Goal: Transaction & Acquisition: Book appointment/travel/reservation

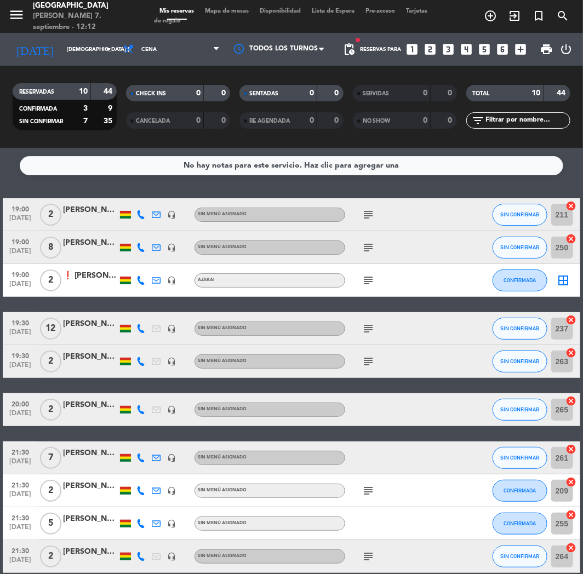
scroll to position [53, 0]
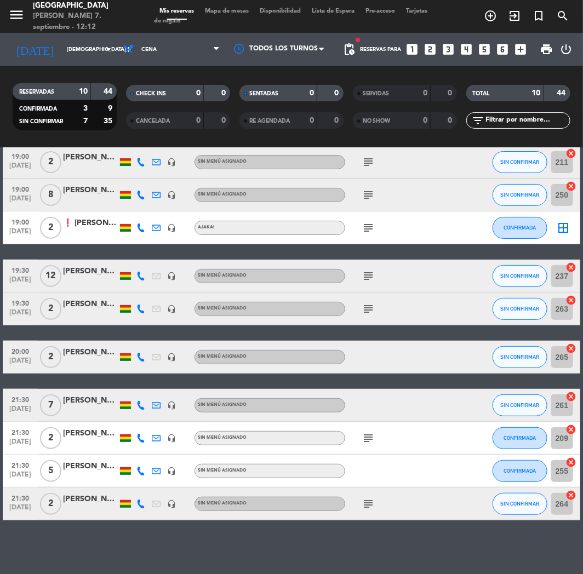
click at [429, 47] on icon "looks_two" at bounding box center [430, 49] width 14 height 14
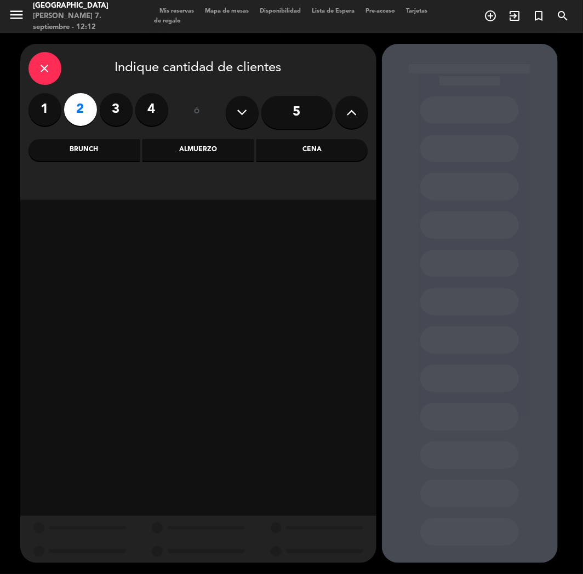
click at [326, 149] on div "Cena" at bounding box center [311, 150] width 111 height 22
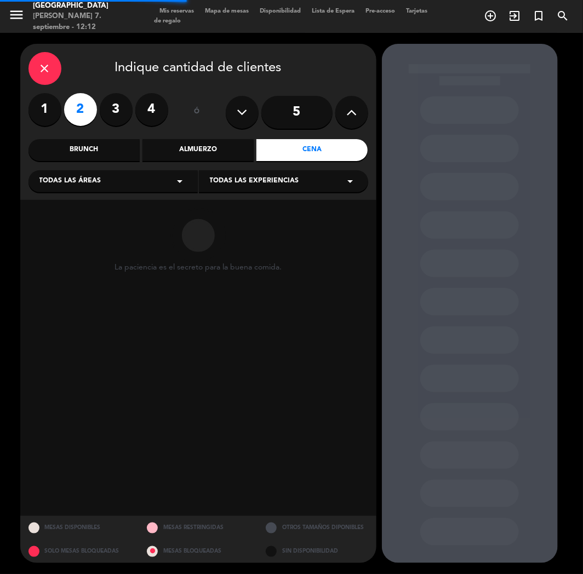
drag, startPoint x: 375, startPoint y: 105, endPoint x: 353, endPoint y: 116, distance: 24.5
click at [373, 107] on div "close Indique cantidad de clientes 1 2 3 4 ó 5 Brunch Almuerzo Cena Todas las á…" at bounding box center [198, 122] width 356 height 156
click at [353, 116] on icon at bounding box center [351, 112] width 10 height 16
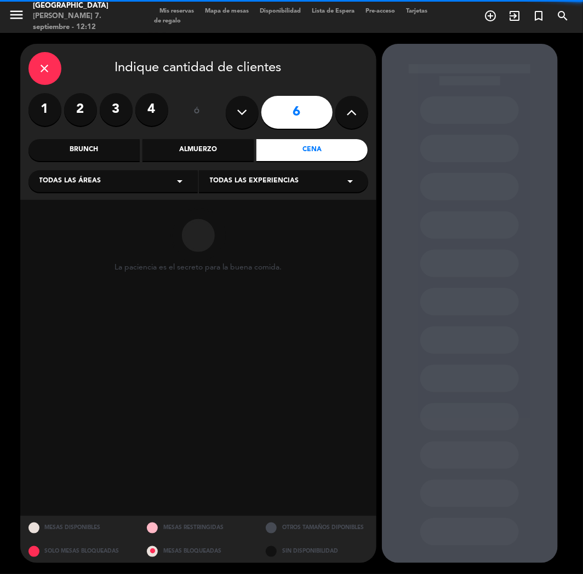
click at [353, 116] on icon at bounding box center [351, 112] width 10 height 16
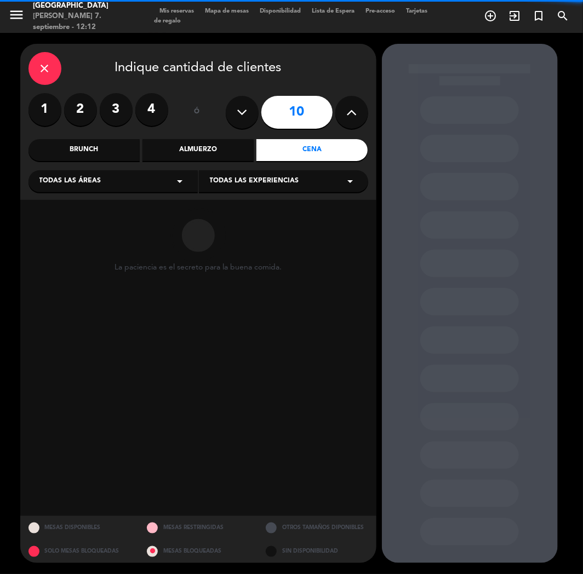
type input "11"
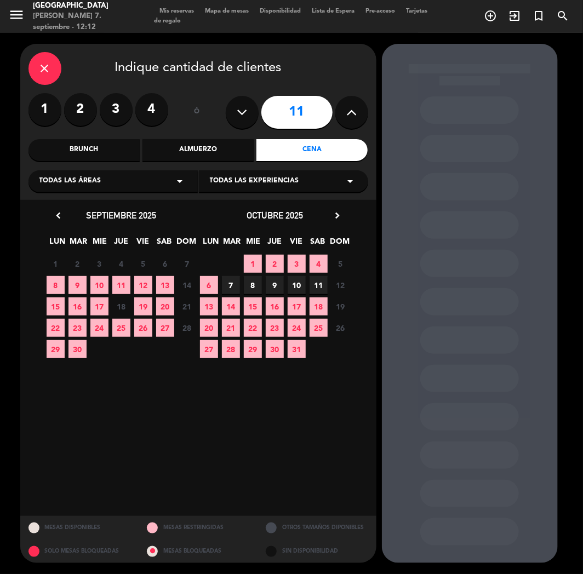
click at [87, 105] on label "2" at bounding box center [80, 109] width 33 height 33
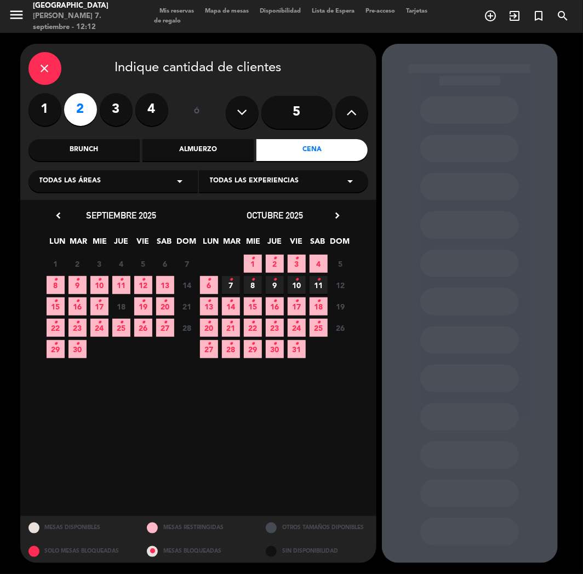
click at [125, 279] on span "11 •" at bounding box center [121, 285] width 18 height 18
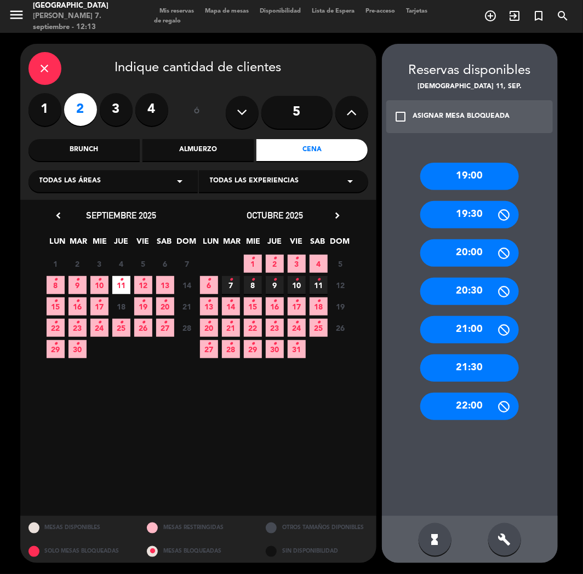
click at [480, 370] on div "21:30" at bounding box center [469, 367] width 99 height 27
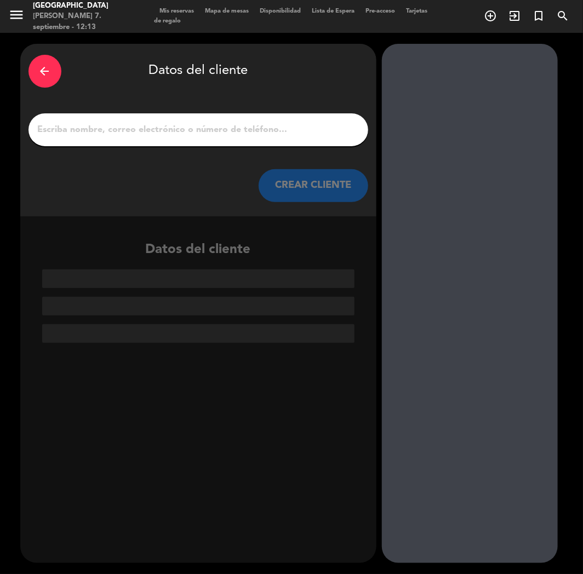
click at [194, 139] on div at bounding box center [197, 129] width 339 height 33
paste input "[PERSON_NAME]"
click at [192, 131] on input "[PERSON_NAME]" at bounding box center [198, 129] width 323 height 15
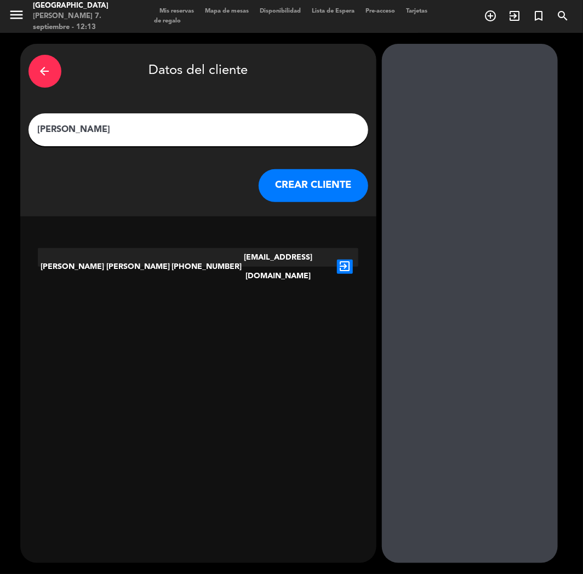
click at [39, 128] on input "[PERSON_NAME]" at bounding box center [198, 129] width 323 height 15
paste input "⭐"
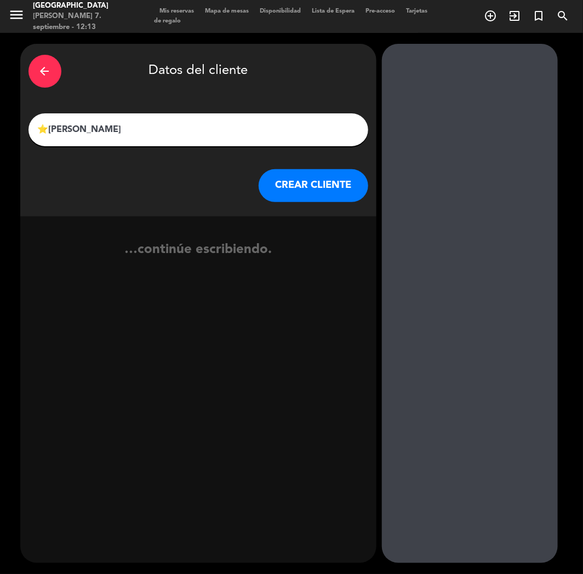
type input "⭐[PERSON_NAME]"
click at [324, 187] on button "CREAR CLIENTE" at bounding box center [313, 185] width 110 height 33
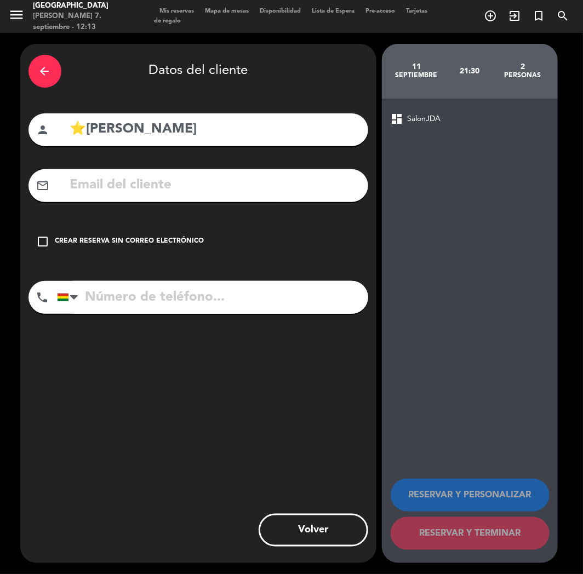
paste input "[EMAIL_ADDRESS][DOMAIN_NAME]"
click at [89, 189] on input "[EMAIL_ADDRESS][DOMAIN_NAME]" at bounding box center [214, 185] width 291 height 22
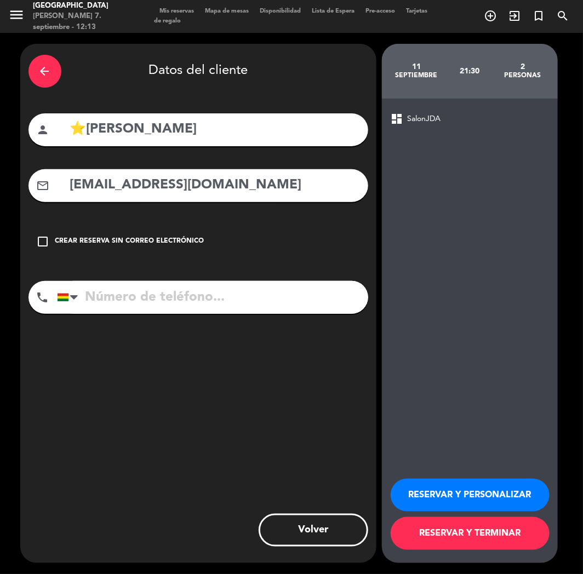
type input "[EMAIL_ADDRESS][DOMAIN_NAME]"
click at [142, 292] on input "tel" at bounding box center [212, 297] width 311 height 33
drag, startPoint x: 130, startPoint y: 301, endPoint x: 143, endPoint y: 303, distance: 12.7
click at [130, 301] on input "tel" at bounding box center [212, 297] width 311 height 33
paste input "[PHONE_NUMBER]"
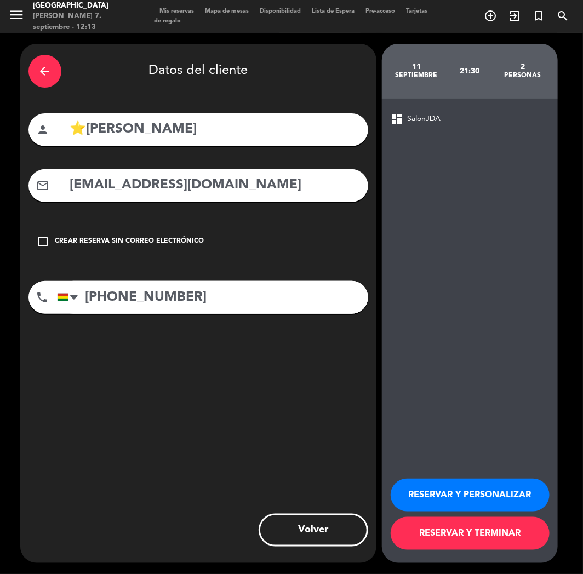
type input "[PHONE_NUMBER]"
click at [434, 494] on button "RESERVAR Y PERSONALIZAR" at bounding box center [469, 495] width 159 height 33
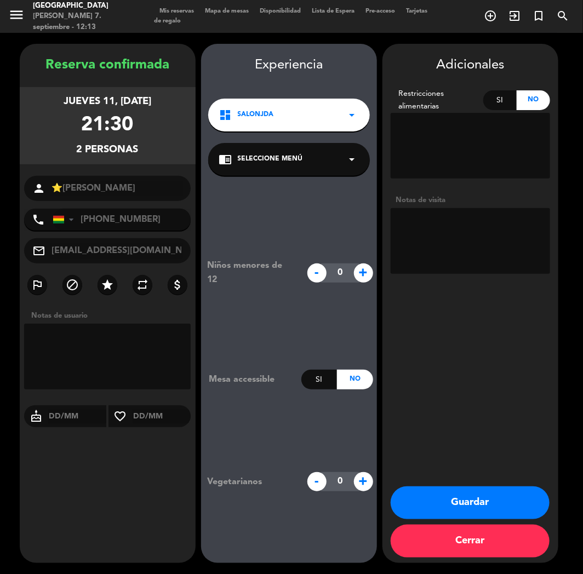
click at [311, 453] on div "Niños menores de 12 - 0 + Mesa accessible Si No Vegetarianos - 0 +" at bounding box center [289, 375] width 176 height 398
click at [450, 221] on textarea at bounding box center [469, 241] width 159 height 66
type textarea "TEPPAN"
click at [446, 495] on button "Guardar" at bounding box center [469, 502] width 159 height 33
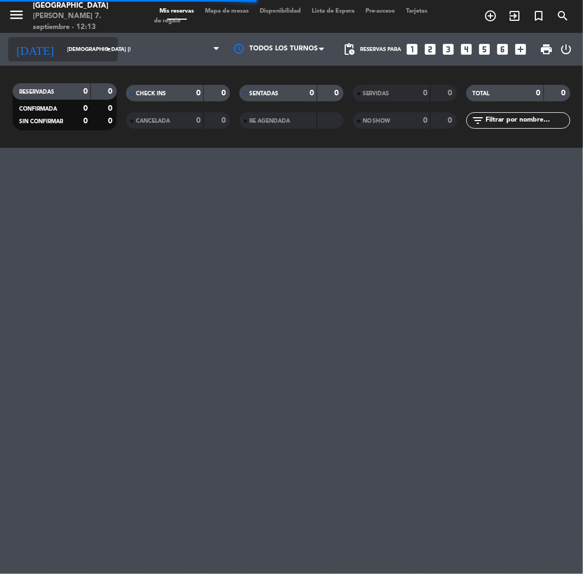
click at [62, 55] on input "[DEMOGRAPHIC_DATA] [DATE]" at bounding box center [99, 49] width 74 height 17
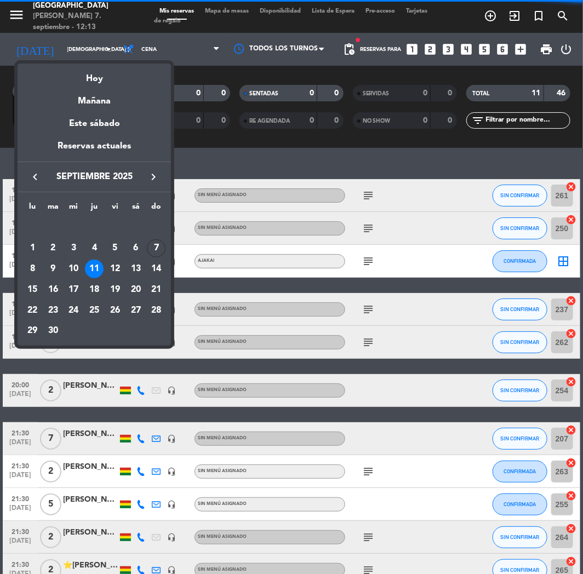
click at [338, 251] on div at bounding box center [291, 287] width 583 height 574
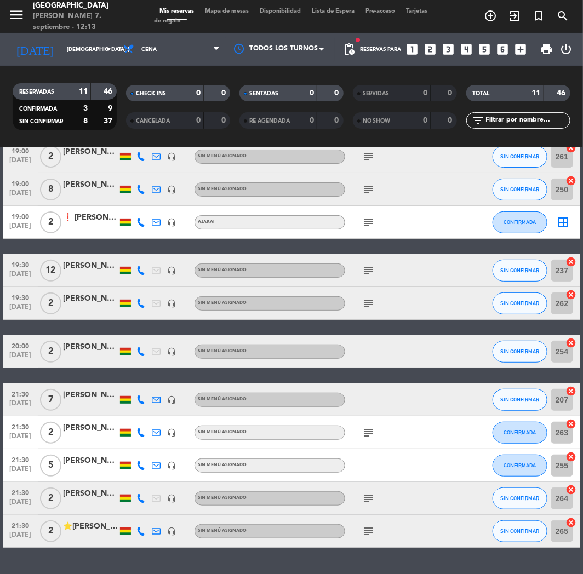
scroll to position [85, 0]
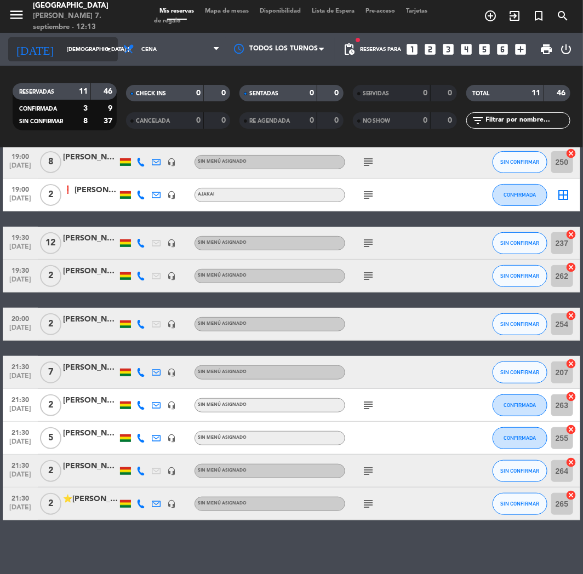
click at [62, 53] on input "[DEMOGRAPHIC_DATA] [DATE]" at bounding box center [99, 49] width 74 height 17
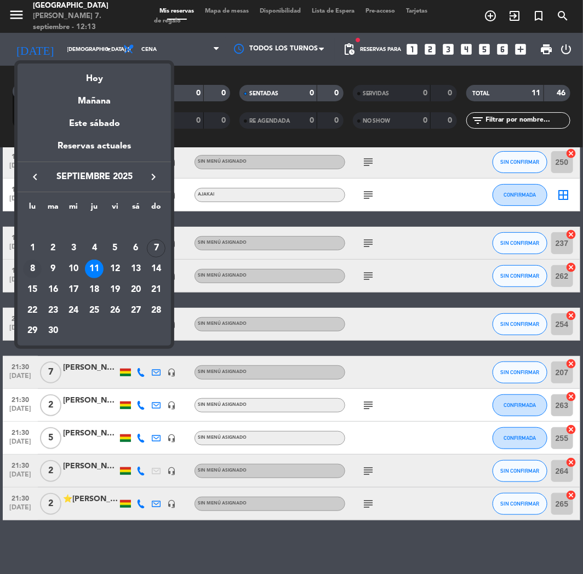
click at [30, 268] on div "8" at bounding box center [32, 269] width 19 height 19
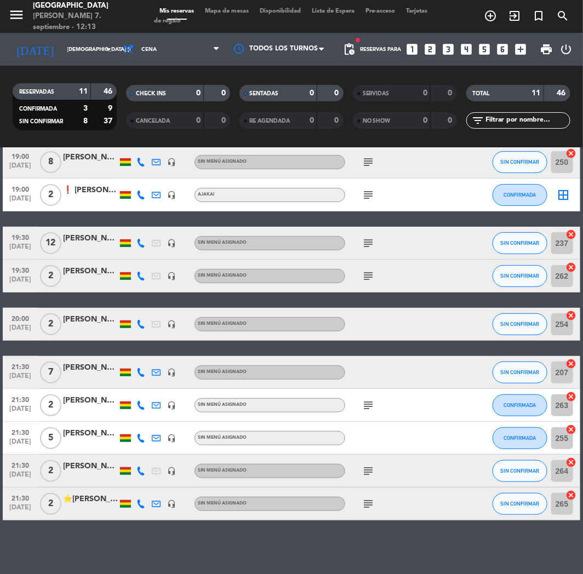
type input "lun. [DATE]"
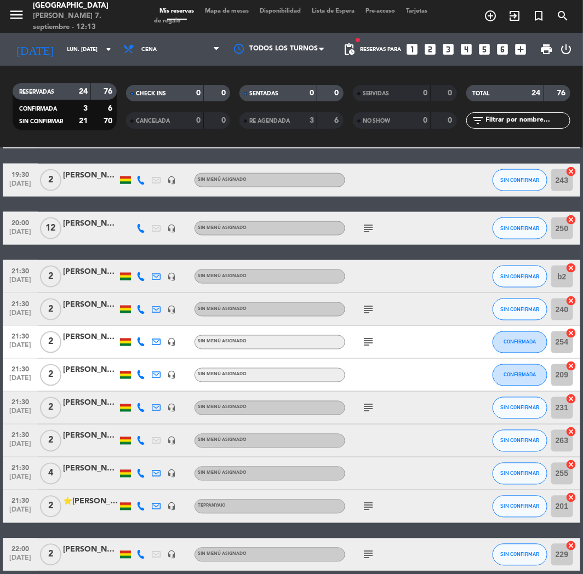
scroll to position [528, 0]
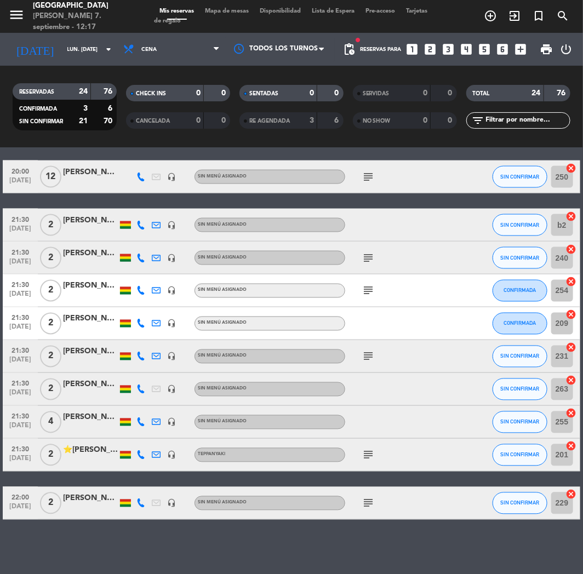
click at [431, 50] on icon "looks_two" at bounding box center [430, 49] width 14 height 14
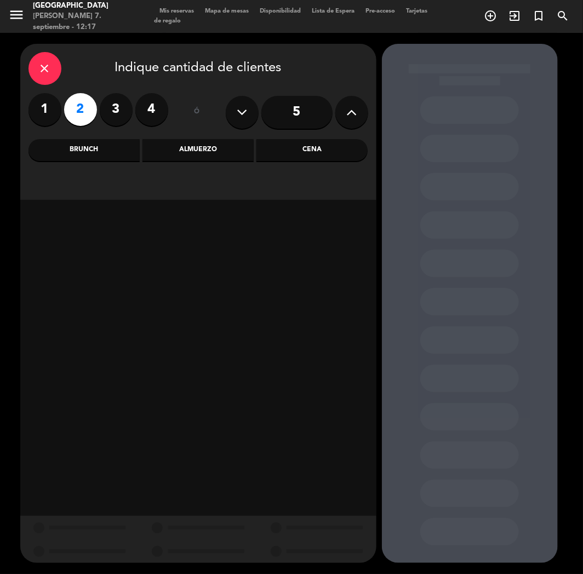
click at [286, 146] on div "Cena" at bounding box center [311, 150] width 111 height 22
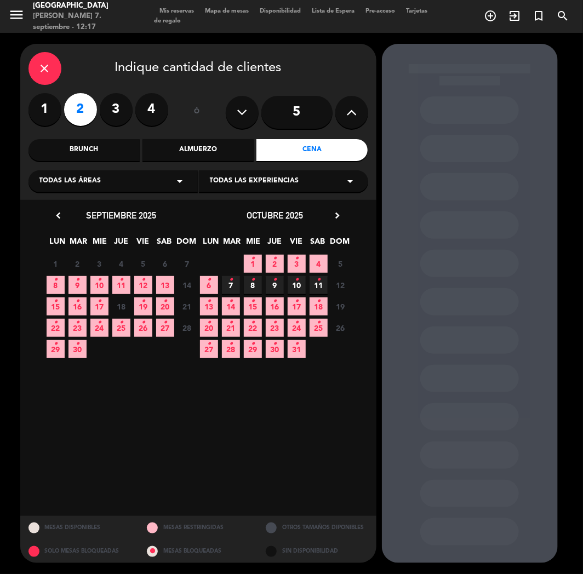
click at [53, 281] on span "8 •" at bounding box center [56, 285] width 18 height 18
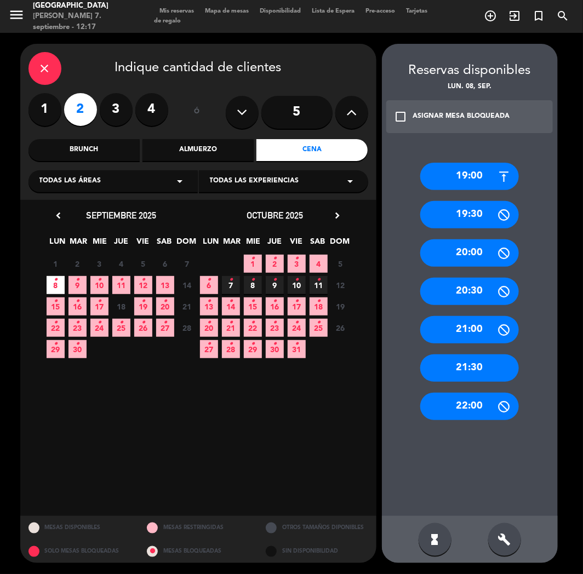
click at [476, 372] on div "21:30" at bounding box center [469, 367] width 99 height 27
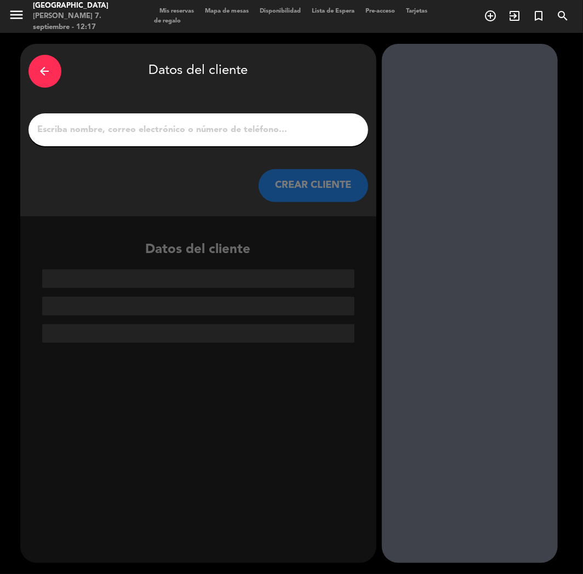
click at [192, 132] on input "1" at bounding box center [198, 129] width 323 height 15
paste input "[PERSON_NAME]"
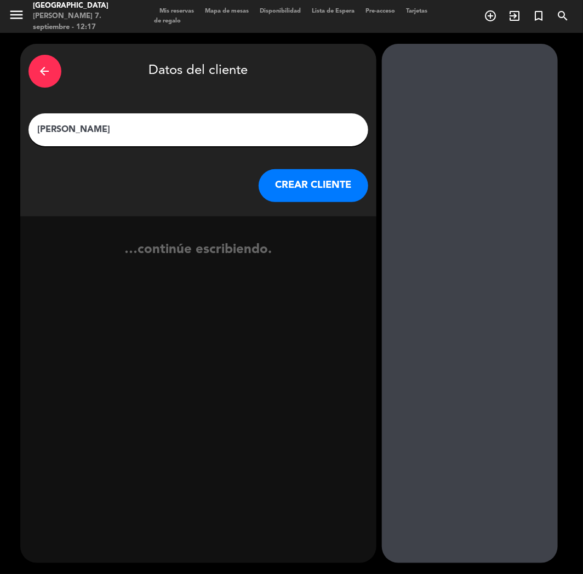
type input "[PERSON_NAME]"
click at [275, 186] on button "CREAR CLIENTE" at bounding box center [313, 185] width 110 height 33
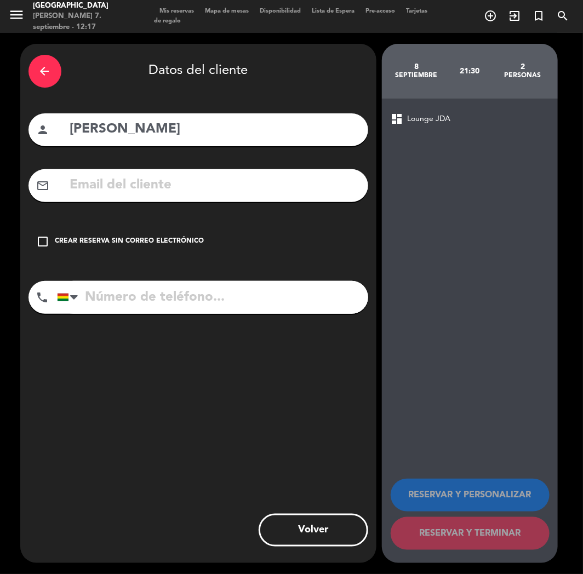
drag, startPoint x: 128, startPoint y: 179, endPoint x: 125, endPoint y: 185, distance: 6.9
click at [128, 179] on input "text" at bounding box center [214, 185] width 291 height 22
paste input "[EMAIL_ADDRESS][DOMAIN_NAME]"
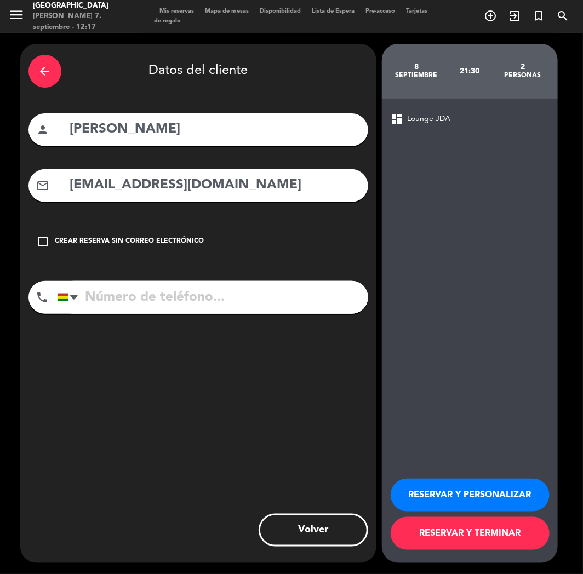
type input "[EMAIL_ADDRESS][DOMAIN_NAME]"
drag, startPoint x: 197, startPoint y: 314, endPoint x: 199, endPoint y: 292, distance: 22.0
click at [197, 314] on div "phone [GEOGRAPHIC_DATA] +1 [GEOGRAPHIC_DATA] +44 [GEOGRAPHIC_DATA] ([GEOGRAPHIC…" at bounding box center [197, 301] width 339 height 41
paste input "[PHONE_NUMBER]"
click at [199, 292] on input "[PHONE_NUMBER]" at bounding box center [212, 297] width 311 height 33
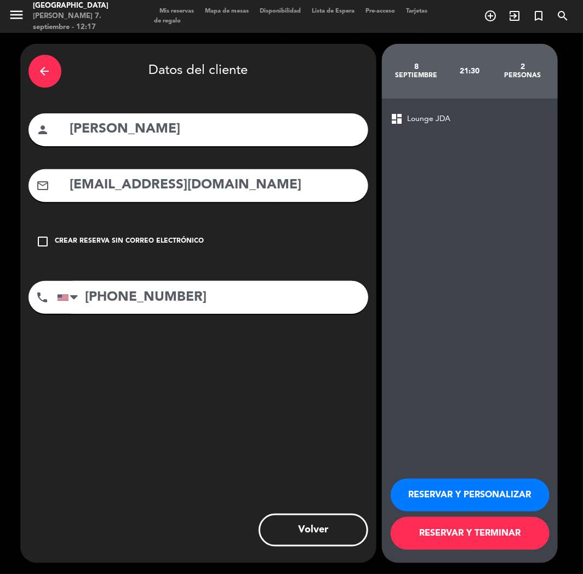
type input "[PHONE_NUMBER]"
drag, startPoint x: 460, startPoint y: 490, endPoint x: 21, endPoint y: 225, distance: 512.6
click at [456, 490] on button "RESERVAR Y PERSONALIZAR" at bounding box center [469, 495] width 159 height 33
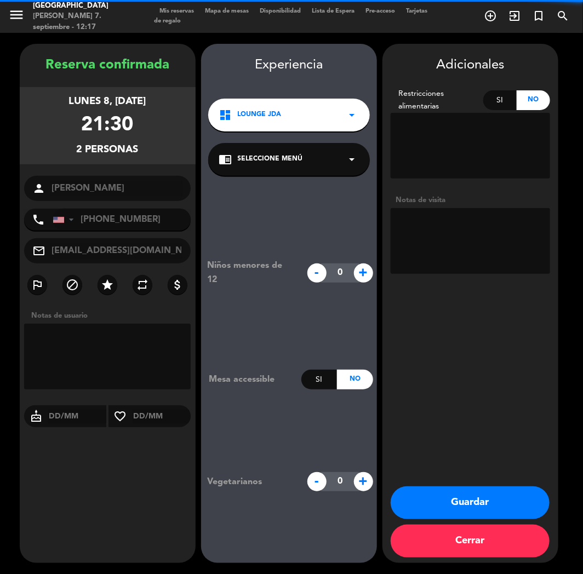
click at [451, 270] on textarea at bounding box center [469, 241] width 159 height 66
type textarea "CUMPLE"
drag, startPoint x: 463, startPoint y: 499, endPoint x: 105, endPoint y: 517, distance: 358.6
click at [460, 499] on button "Guardar" at bounding box center [469, 502] width 159 height 33
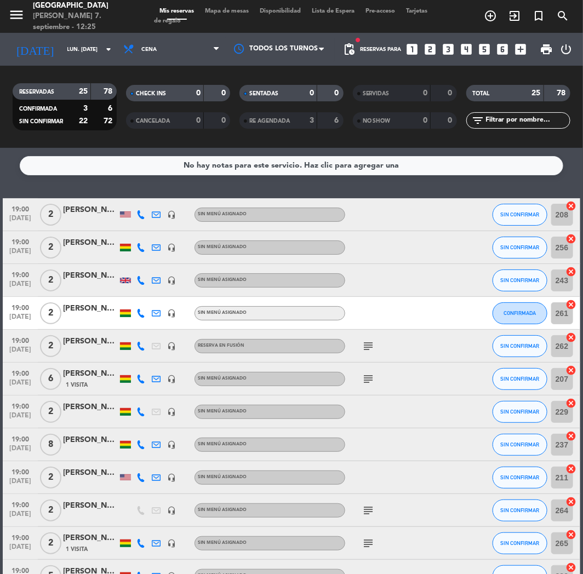
click at [449, 53] on icon "looks_3" at bounding box center [448, 49] width 14 height 14
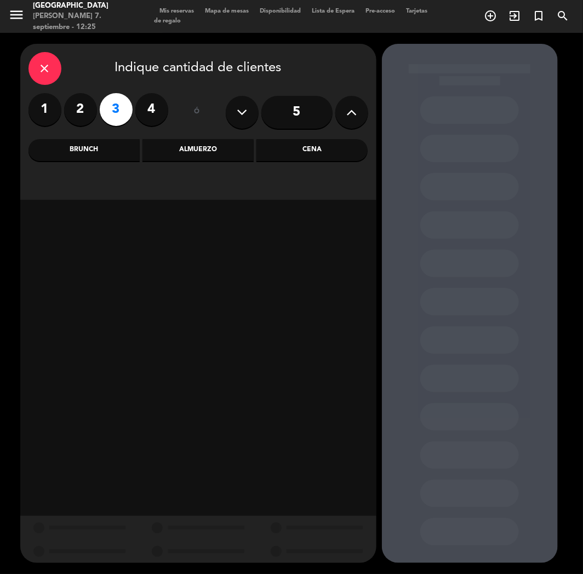
click at [319, 157] on div "Cena" at bounding box center [311, 150] width 111 height 22
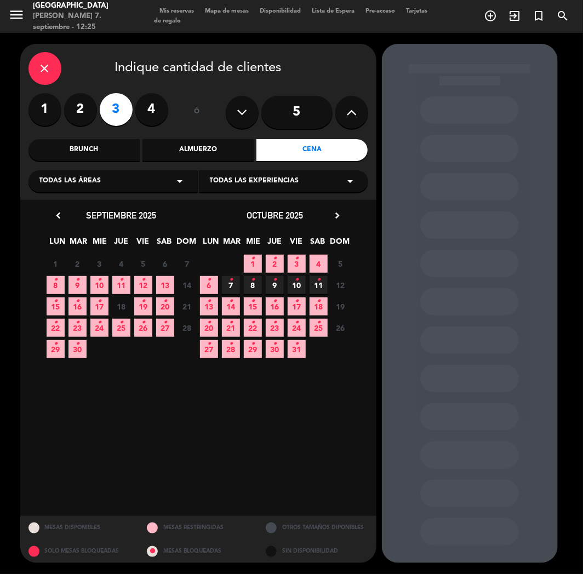
click at [117, 322] on span "25 •" at bounding box center [121, 328] width 18 height 18
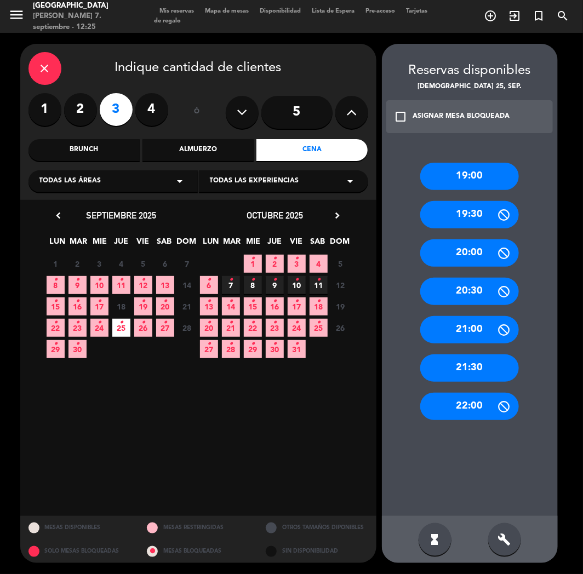
click at [457, 174] on div "19:00" at bounding box center [469, 176] width 99 height 27
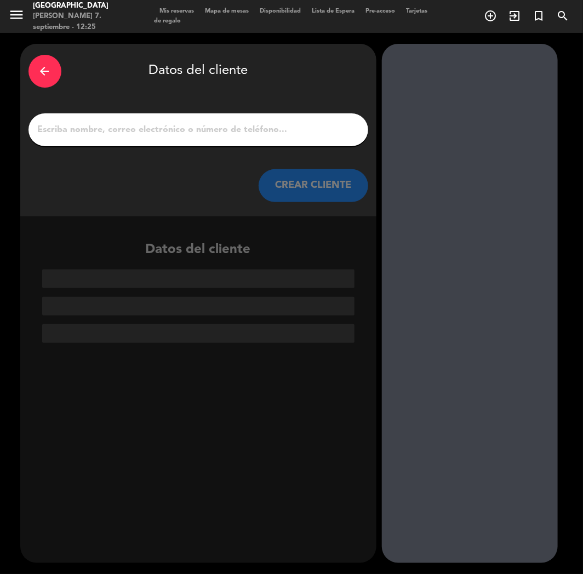
click at [203, 129] on input "1" at bounding box center [198, 129] width 323 height 15
paste input "[PERSON_NAME]"
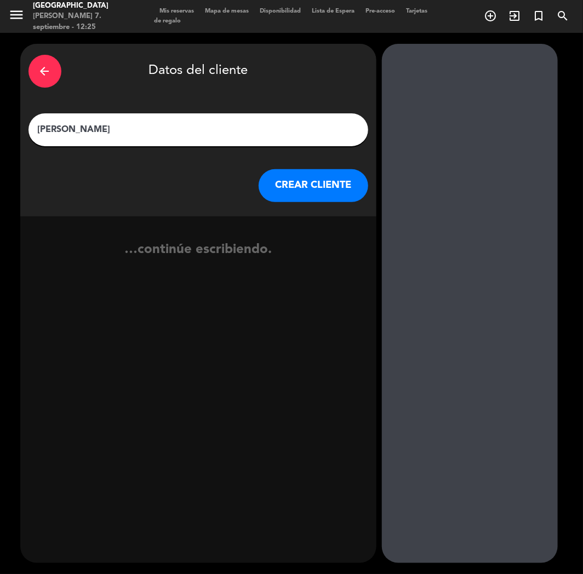
type input "[PERSON_NAME]"
drag, startPoint x: 314, startPoint y: 173, endPoint x: 310, endPoint y: 179, distance: 6.4
click at [310, 179] on button "CREAR CLIENTE" at bounding box center [313, 185] width 110 height 33
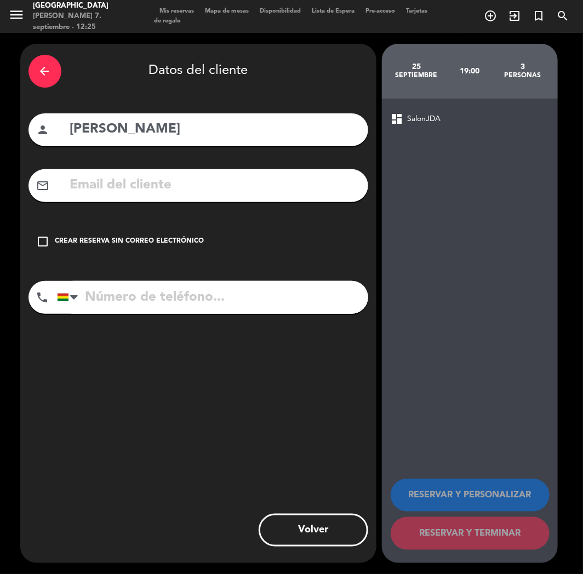
click at [119, 173] on div "mail_outline" at bounding box center [197, 185] width 339 height 33
paste input "[EMAIL_ADDRESS][DOMAIN_NAME]"
click at [114, 182] on input "[EMAIL_ADDRESS][DOMAIN_NAME]" at bounding box center [214, 185] width 291 height 22
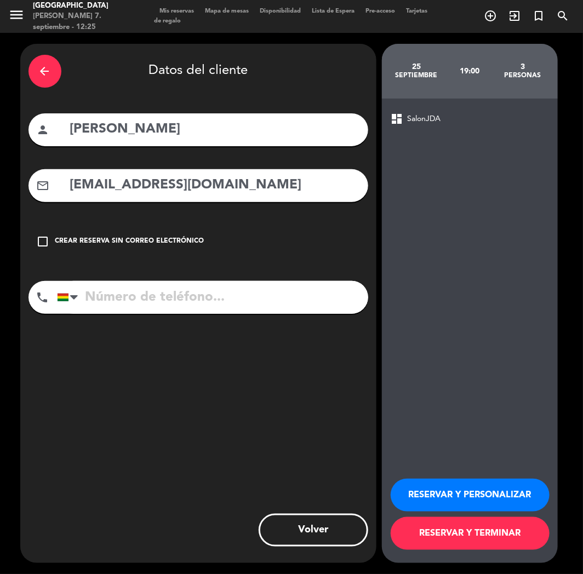
type input "[EMAIL_ADDRESS][DOMAIN_NAME]"
click at [144, 296] on input "tel" at bounding box center [212, 297] width 311 height 33
paste input "[PHONE_NUMBER]"
type input "[PHONE_NUMBER]"
click at [407, 490] on button "RESERVAR Y PERSONALIZAR" at bounding box center [469, 495] width 159 height 33
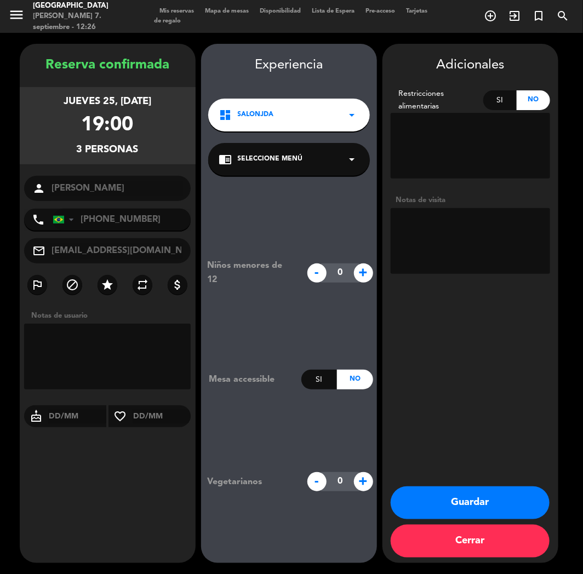
click at [156, 480] on div "Reserva confirmada jueves 25, [DATE] 19:00 3 personas person [PERSON_NAME] phon…" at bounding box center [108, 314] width 176 height 519
click at [446, 505] on button "Guardar" at bounding box center [469, 502] width 159 height 33
